Goal: Use online tool/utility: Utilize a website feature to perform a specific function

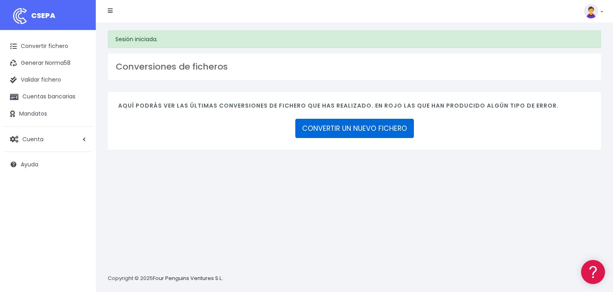
click at [359, 129] on link "CONVERTIR UN NUEVO FICHERO" at bounding box center [355, 128] width 119 height 19
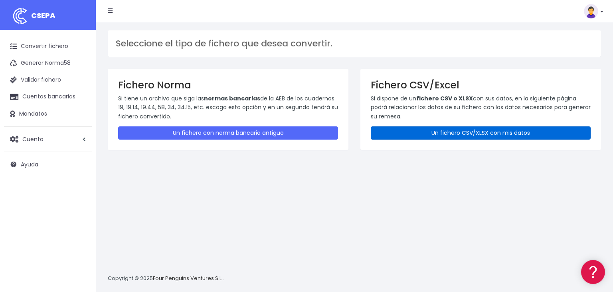
click at [428, 133] on link "Un fichero CSV/XLSX con mis datos" at bounding box center [481, 132] width 220 height 13
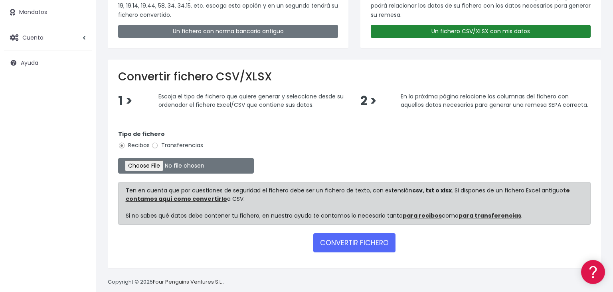
scroll to position [111, 0]
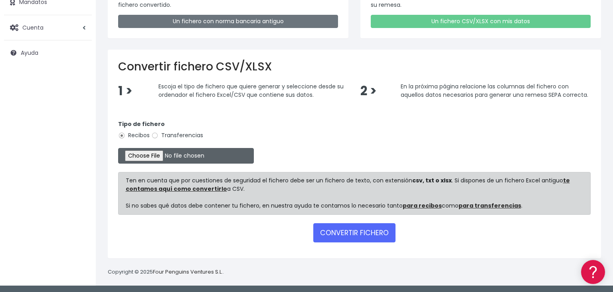
click at [158, 155] on input "file" at bounding box center [186, 156] width 136 height 16
type input "C:\fakepath\domsept.xlsx"
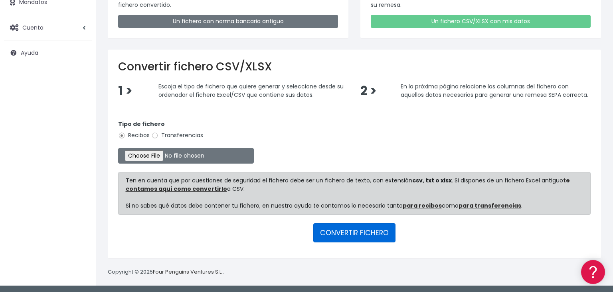
click at [358, 234] on button "CONVERTIR FICHERO" at bounding box center [354, 232] width 82 height 19
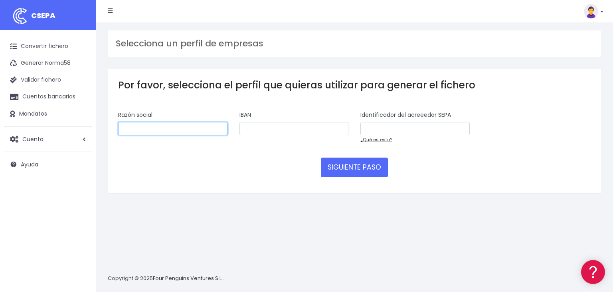
click at [173, 130] on input "text" at bounding box center [172, 129] width 109 height 14
click at [381, 141] on link "¿Qué es esto?" at bounding box center [377, 139] width 32 height 6
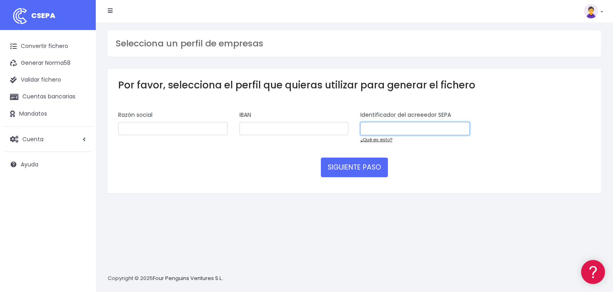
click at [405, 128] on input "text" at bounding box center [415, 129] width 109 height 14
paste input "ES22000G46213591"
type input "ES22000G46213591"
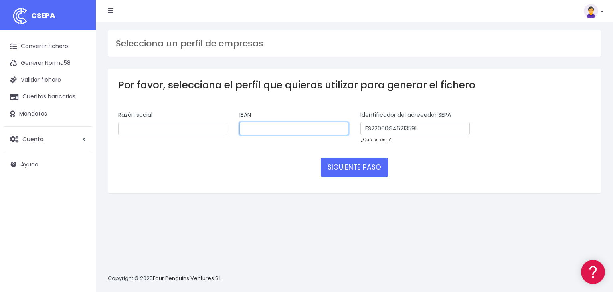
click at [311, 131] on input "text" at bounding box center [294, 129] width 109 height 14
paste input "ES5131590049852440401020"
type input "ES5131590049852440401020"
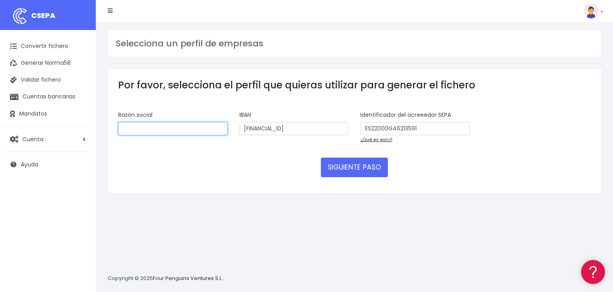
click at [186, 123] on input "text" at bounding box center [172, 129] width 109 height 14
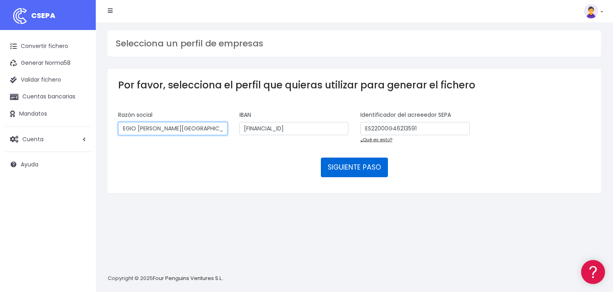
type input "AMPA COLEGIO NATIVIDAD DE NUESTRA SEÑORA"
click at [370, 171] on button "SIGUIENTE PASO" at bounding box center [354, 166] width 67 height 19
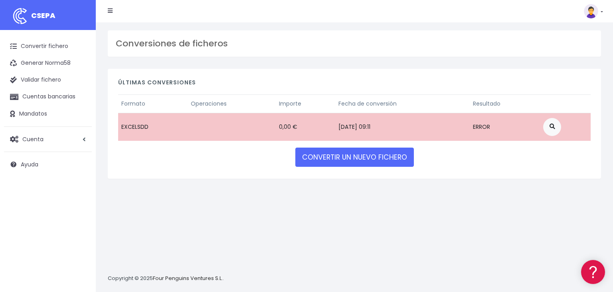
click at [593, 9] on img at bounding box center [591, 11] width 14 height 14
click at [38, 137] on span "Cuenta" at bounding box center [32, 139] width 21 height 8
click at [31, 158] on link "Perfiles" at bounding box center [52, 158] width 79 height 14
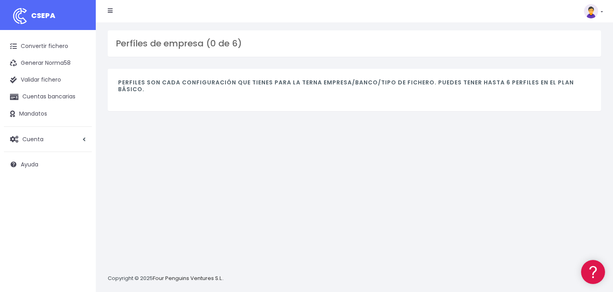
click at [598, 12] on img at bounding box center [591, 11] width 14 height 14
click at [36, 136] on span "Cuenta" at bounding box center [32, 139] width 21 height 8
click at [33, 169] on link "Suscripción" at bounding box center [52, 172] width 79 height 14
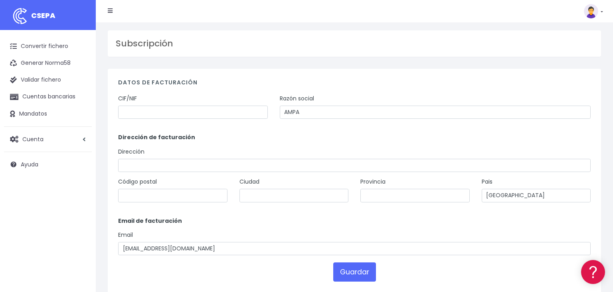
click at [602, 14] on link at bounding box center [593, 11] width 19 height 14
click at [564, 116] on link "Salir" at bounding box center [575, 110] width 55 height 15
